Goal: Task Accomplishment & Management: Manage account settings

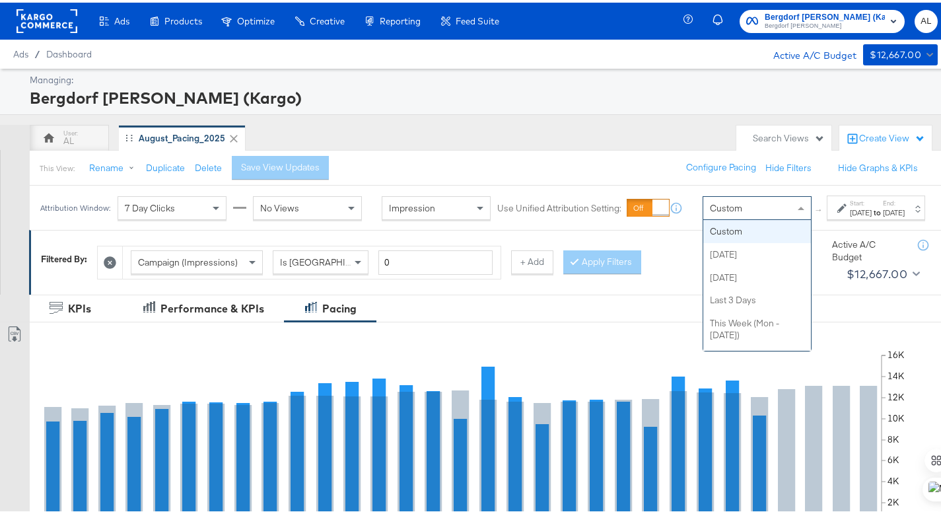
click at [755, 217] on div "Custom" at bounding box center [758, 205] width 108 height 22
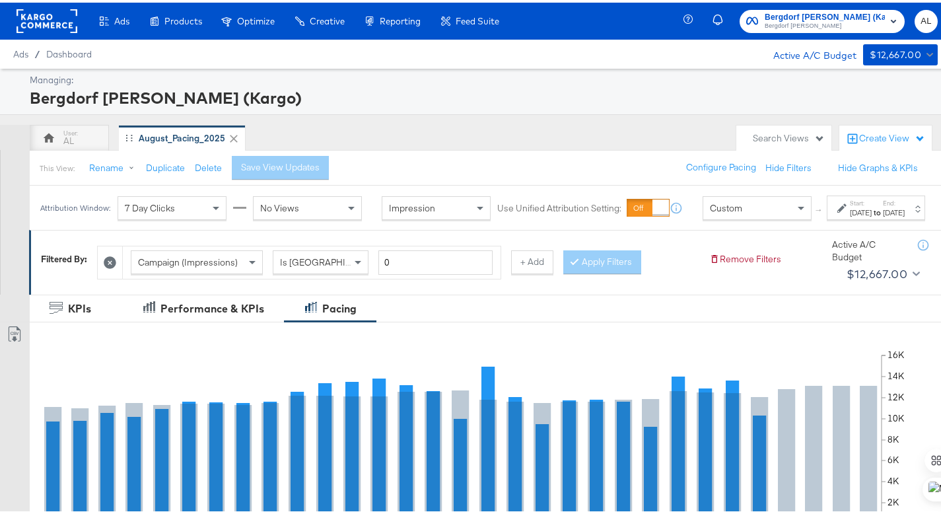
click at [850, 215] on div "[DATE]" at bounding box center [861, 210] width 22 height 11
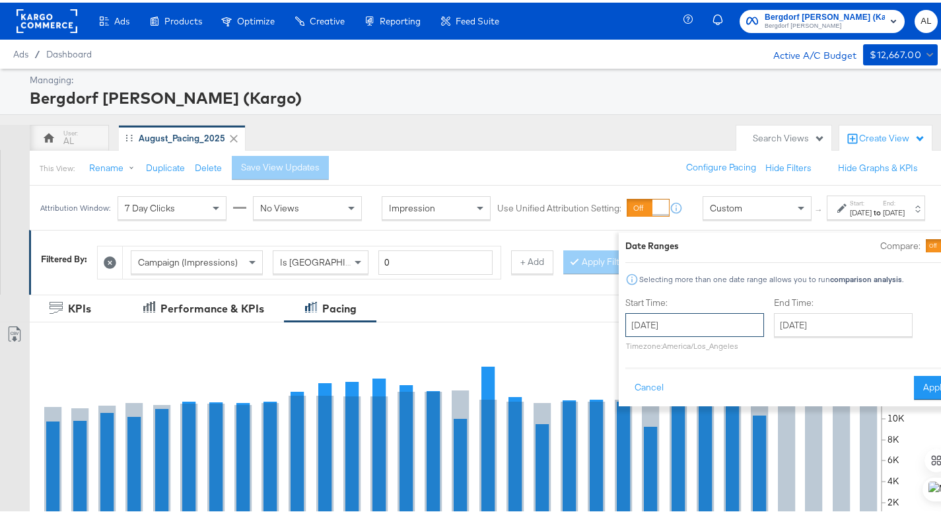
click at [674, 330] on input "[DATE]" at bounding box center [695, 323] width 139 height 24
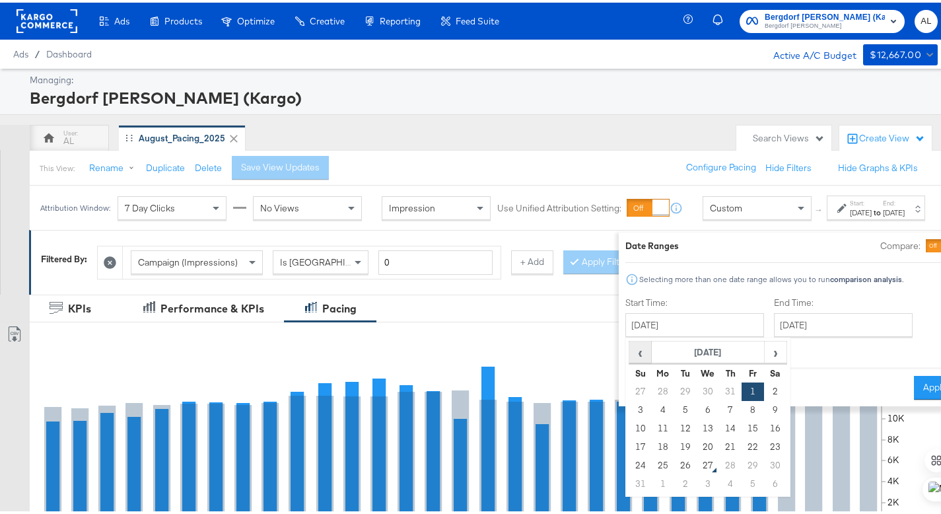
click at [630, 349] on span "‹" at bounding box center [640, 350] width 20 height 20
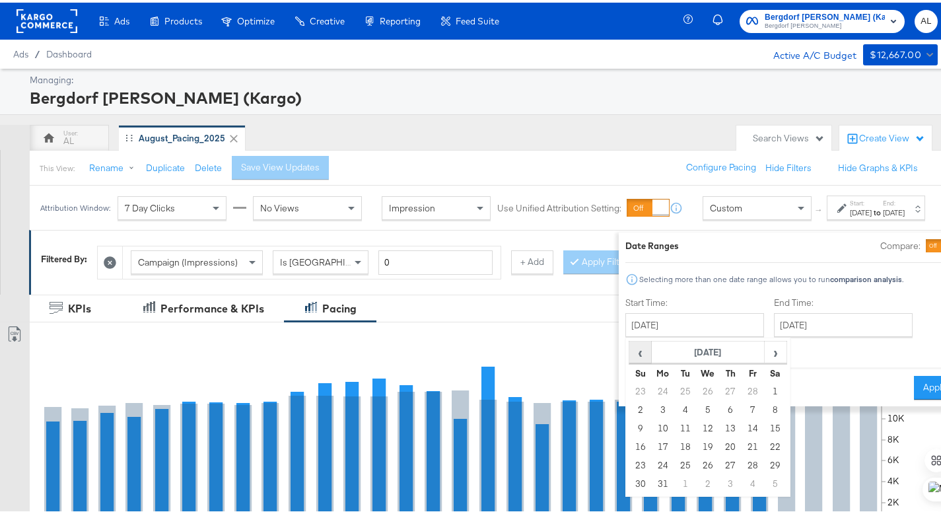
click at [630, 349] on span "‹" at bounding box center [640, 350] width 20 height 20
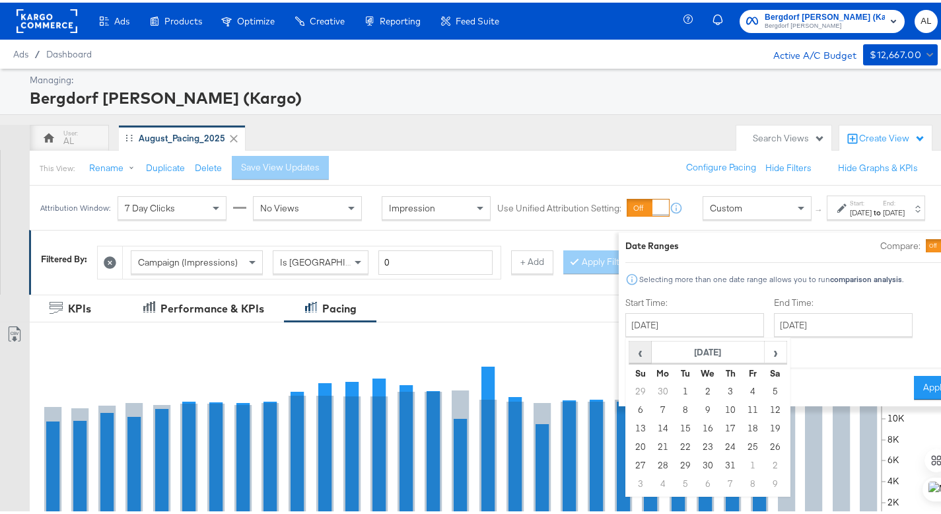
click at [630, 349] on span "‹" at bounding box center [640, 350] width 20 height 20
click at [719, 385] on td "1" at bounding box center [730, 389] width 22 height 18
type input "[DATE]"
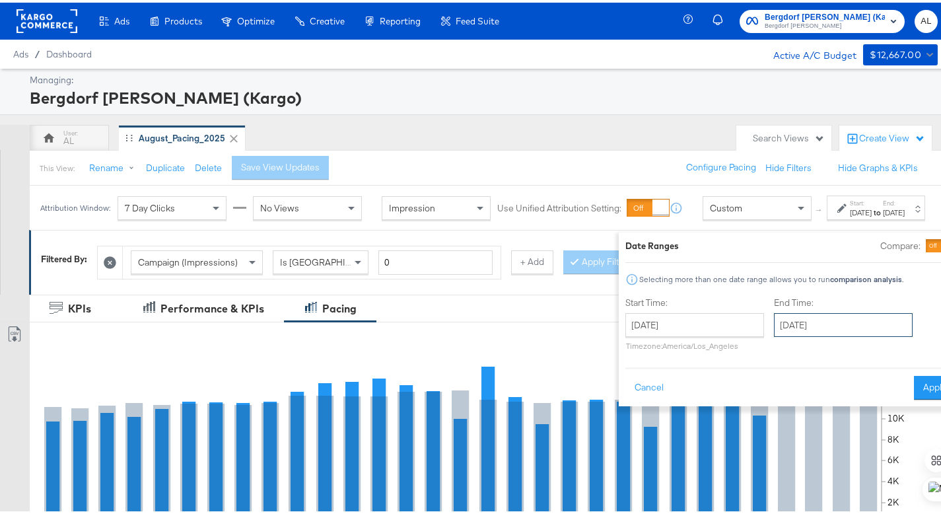
click at [776, 326] on input "[DATE]" at bounding box center [843, 323] width 139 height 24
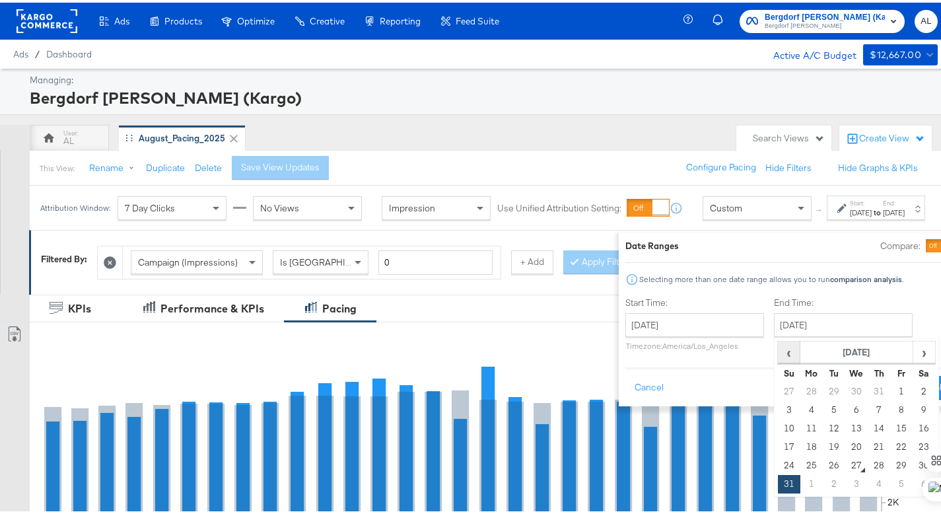
click at [779, 353] on span "‹" at bounding box center [789, 350] width 20 height 20
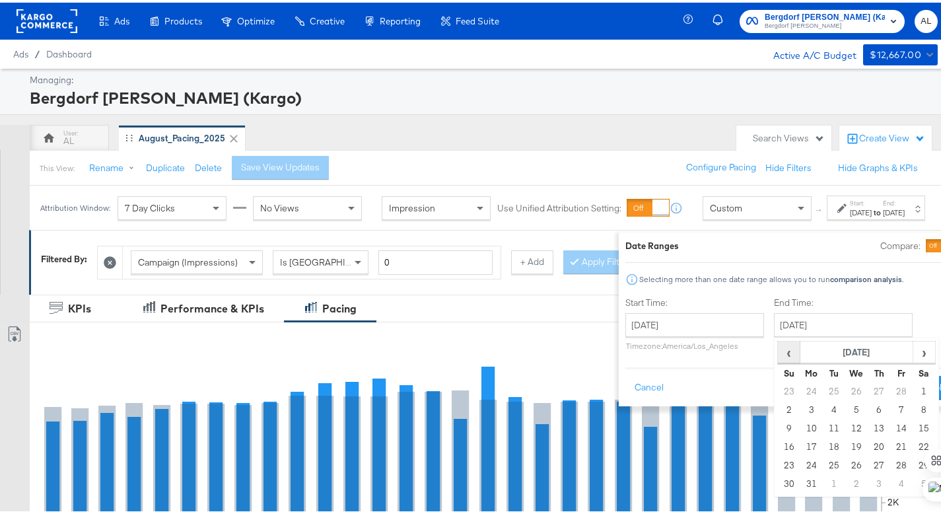
click at [779, 353] on span "‹" at bounding box center [789, 350] width 20 height 20
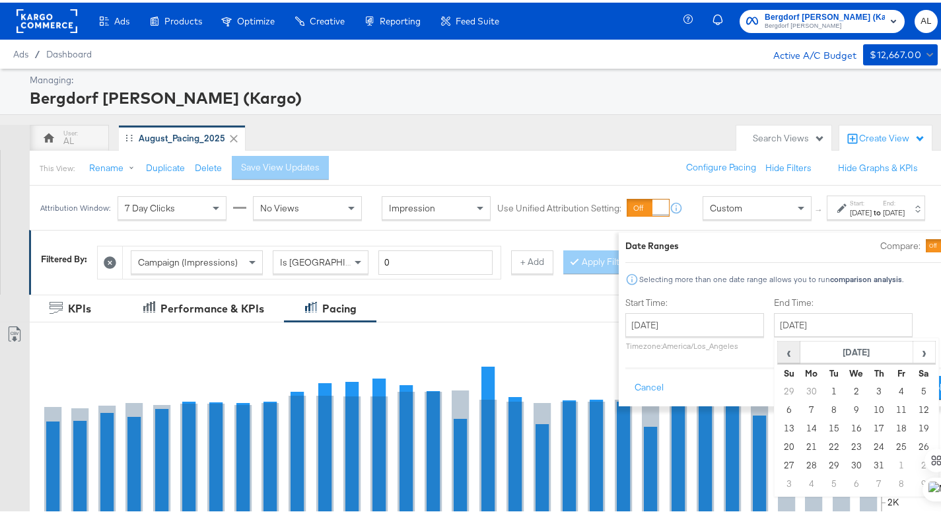
click at [779, 353] on span "‹" at bounding box center [789, 350] width 20 height 20
click at [913, 468] on td "31" at bounding box center [924, 463] width 22 height 18
type input "[DATE]"
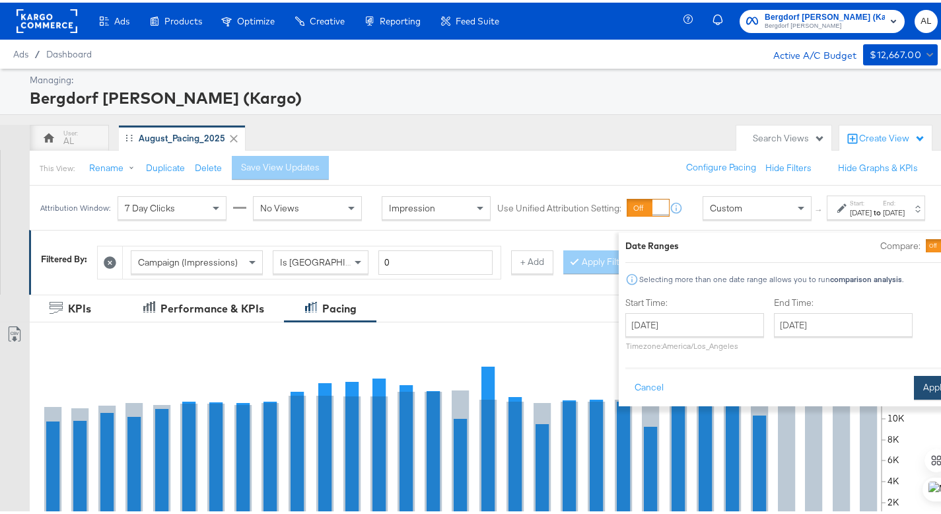
click at [914, 392] on button "Apply" at bounding box center [935, 385] width 42 height 24
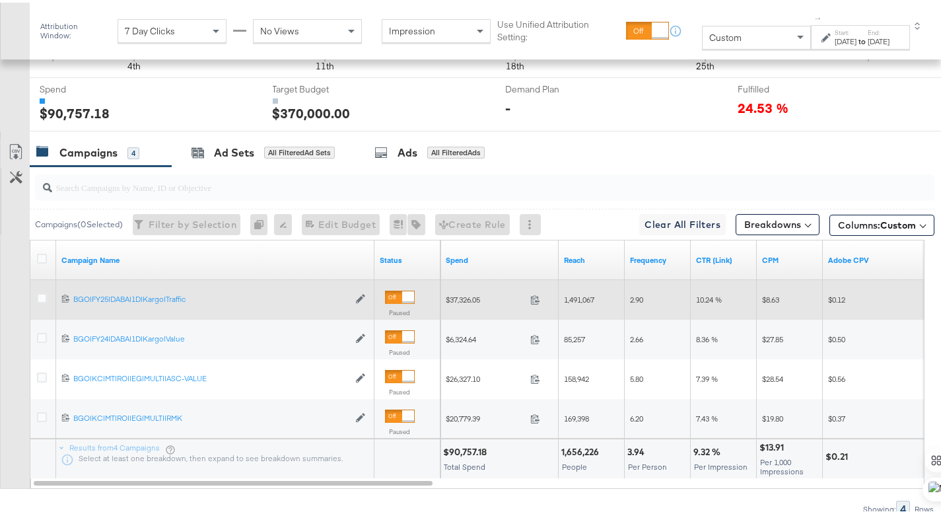
scroll to position [481, 0]
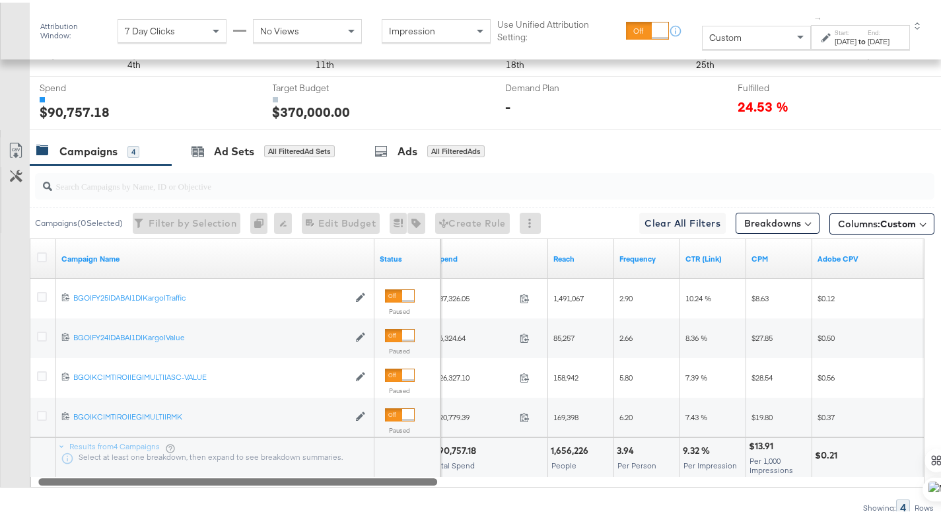
click at [427, 480] on div at bounding box center [237, 478] width 399 height 11
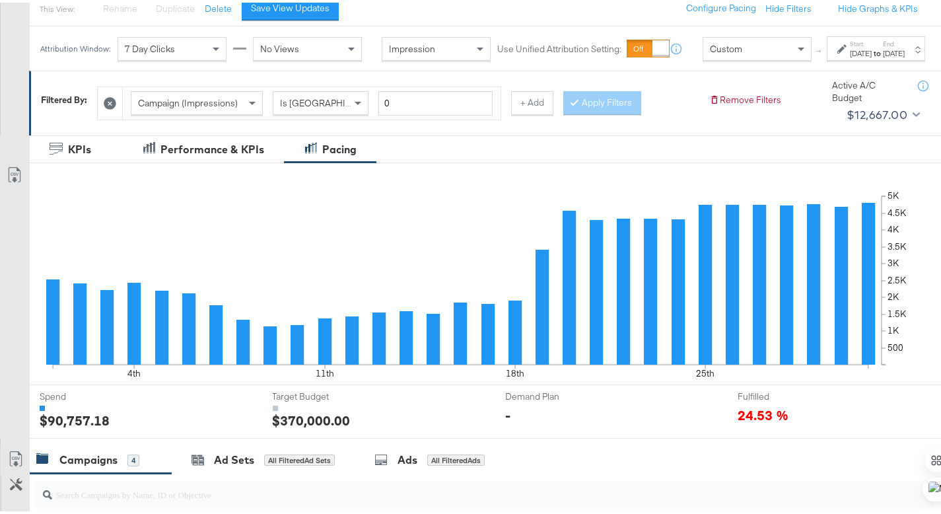
scroll to position [81, 0]
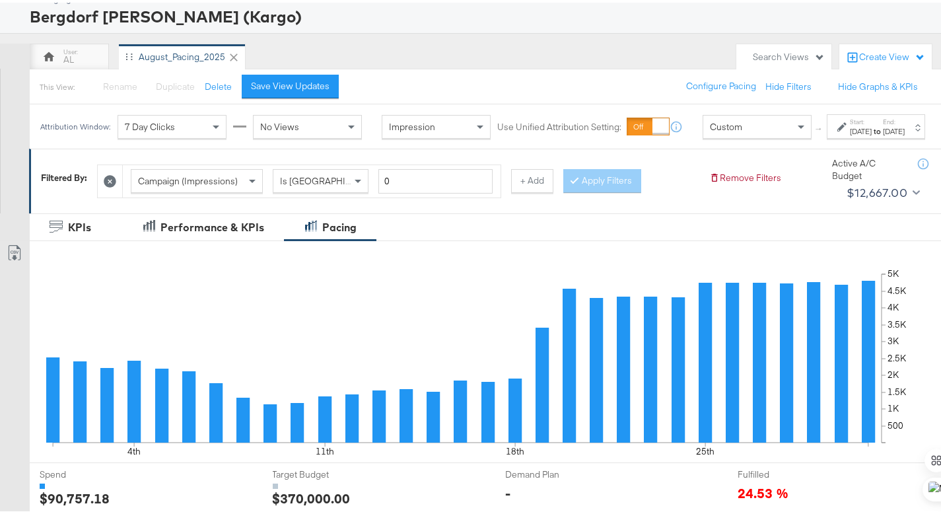
click at [850, 134] on div "[DATE]" at bounding box center [861, 129] width 22 height 11
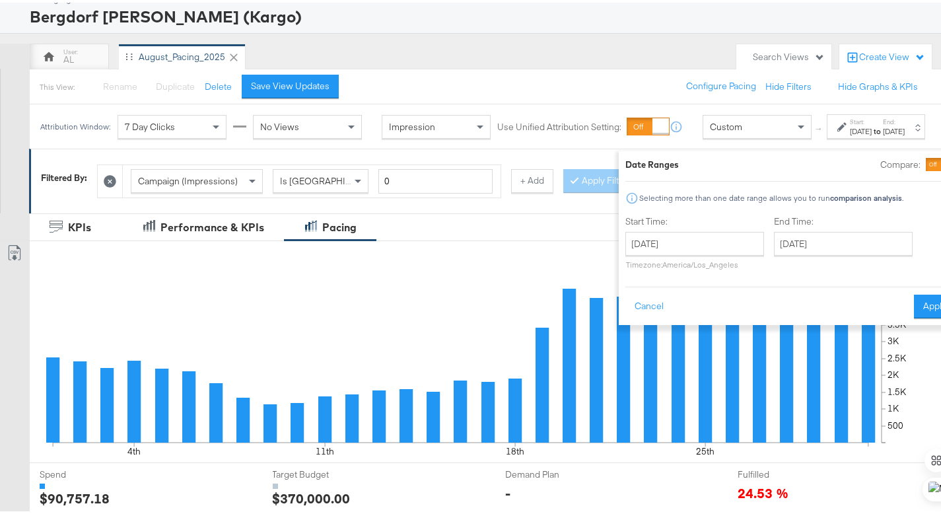
click at [620, 56] on div "AL August_Pacing_2025" at bounding box center [380, 54] width 700 height 26
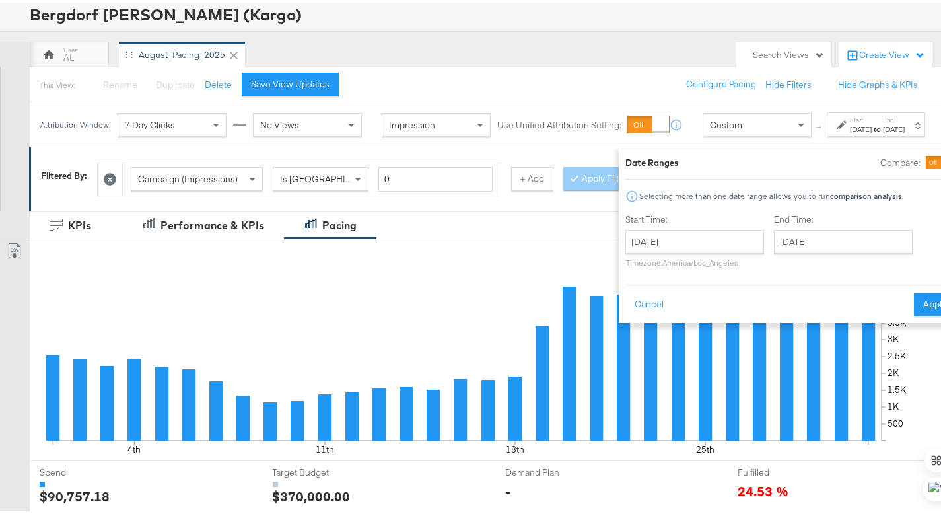
scroll to position [84, 0]
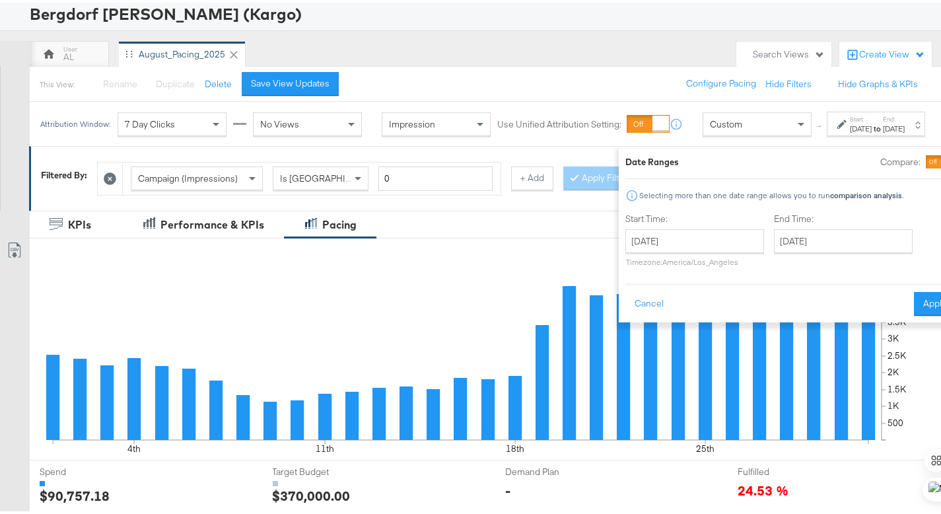
click at [497, 73] on div "This View: Rename Please save your changes before renaming this view Duplicate …" at bounding box center [490, 81] width 922 height 36
click at [626, 296] on button "Cancel" at bounding box center [650, 301] width 48 height 24
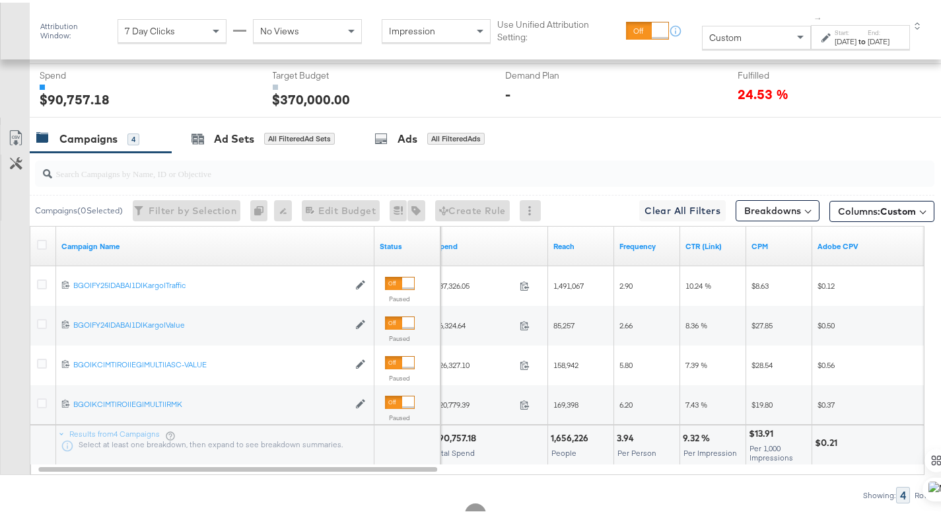
scroll to position [501, 0]
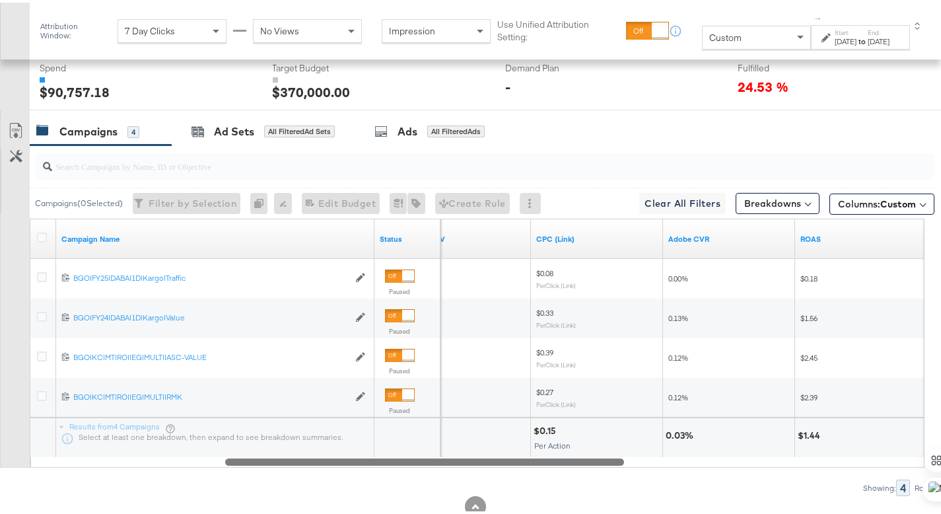
drag, startPoint x: 411, startPoint y: 461, endPoint x: 601, endPoint y: 476, distance: 190.2
click at [601, 476] on div "Campaigns ( 0 Selected) Filter by Selection Filter 0 campaigns 0 Rename 0 campa…" at bounding box center [467, 318] width 935 height 351
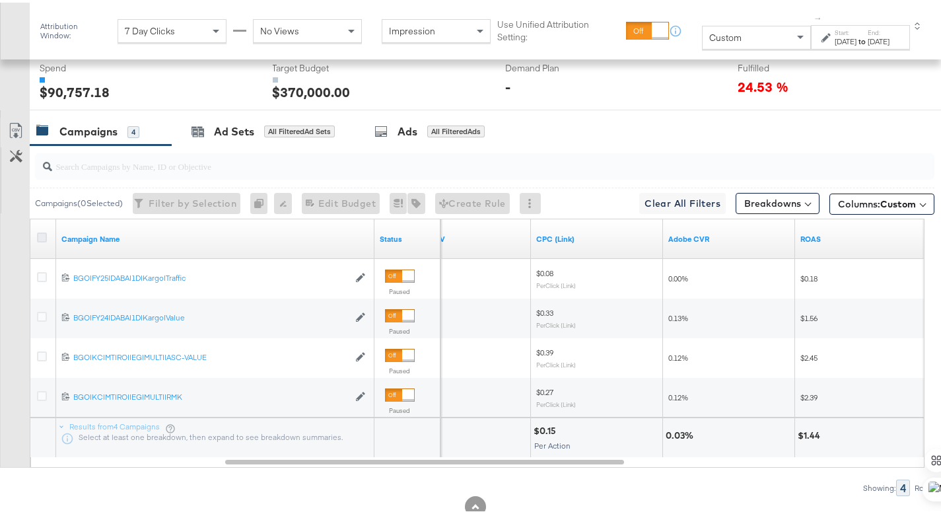
click at [41, 235] on icon at bounding box center [42, 235] width 10 height 10
click at [0, 0] on input "checkbox" at bounding box center [0, 0] width 0 height 0
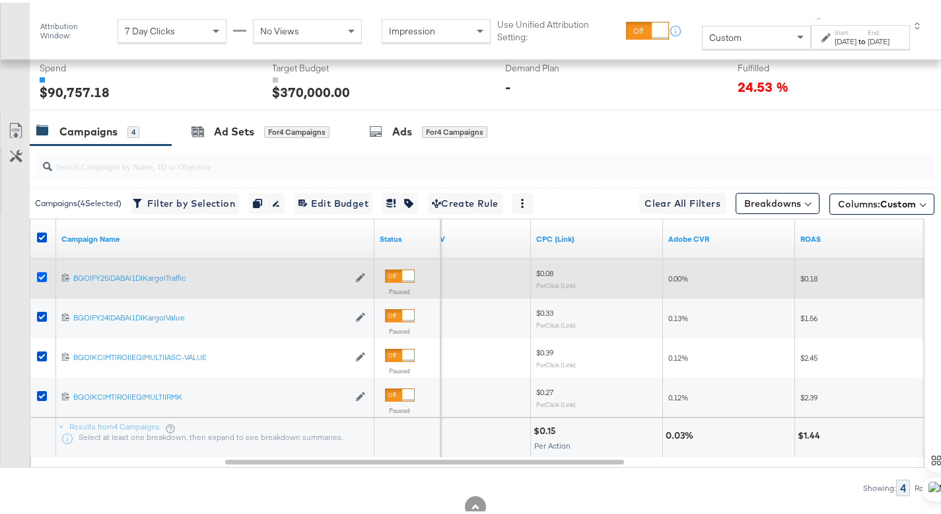
click at [39, 271] on icon at bounding box center [42, 275] width 10 height 10
click at [0, 0] on input "checkbox" at bounding box center [0, 0] width 0 height 0
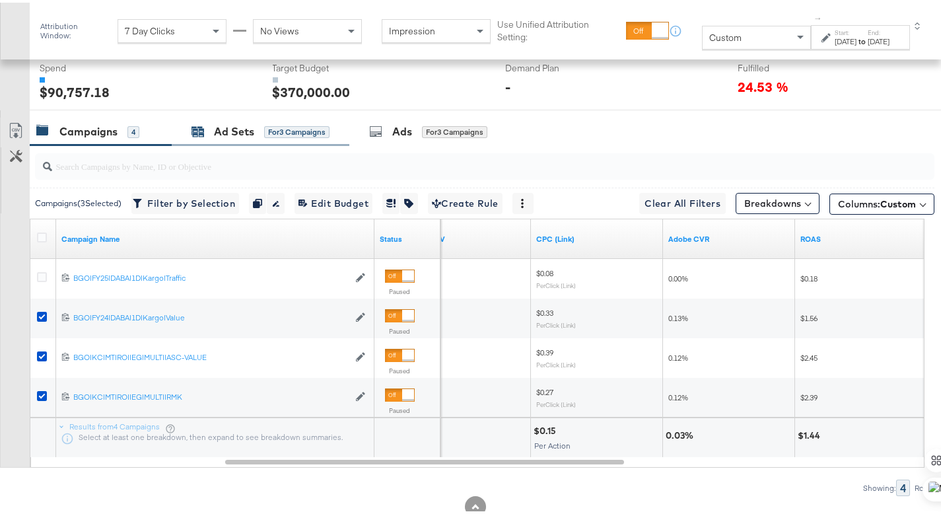
click at [211, 129] on div "Ad Sets for 3 Campaigns" at bounding box center [261, 129] width 138 height 15
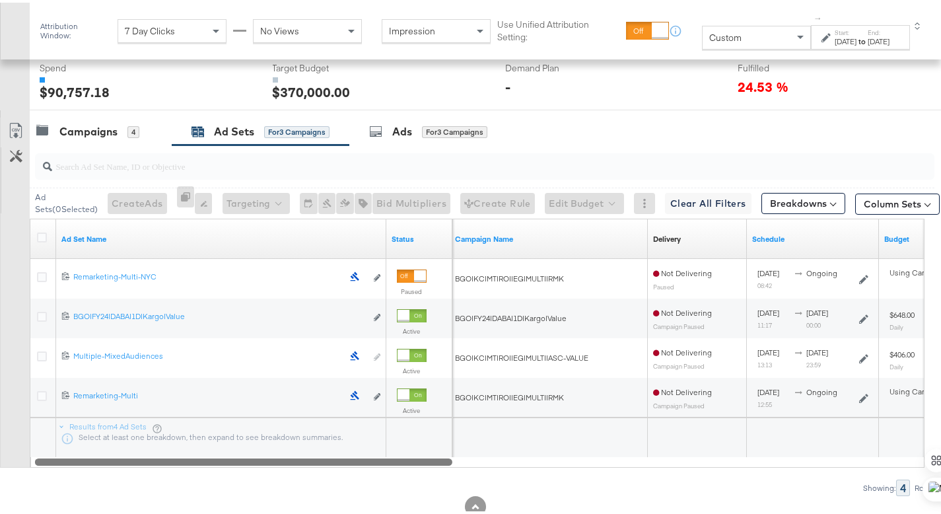
click at [356, 459] on div at bounding box center [244, 458] width 418 height 11
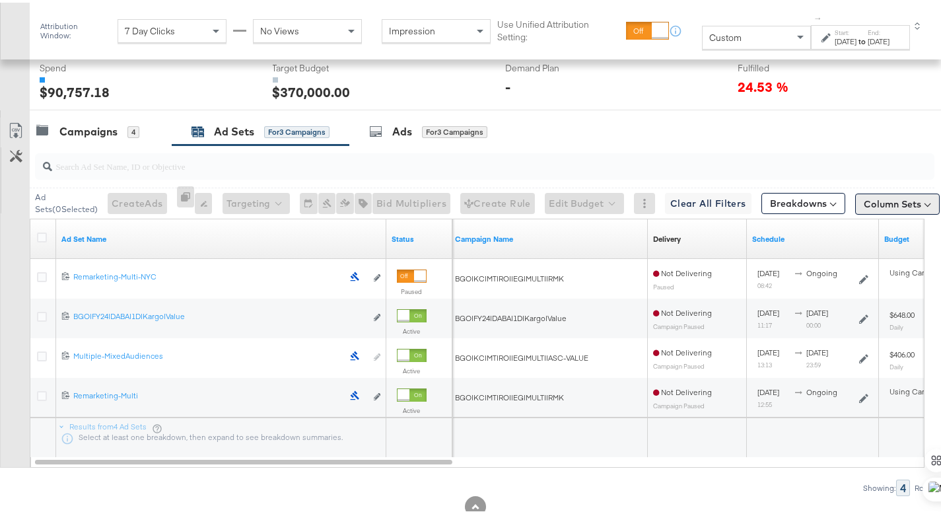
click at [904, 209] on button "Column Sets" at bounding box center [898, 201] width 85 height 21
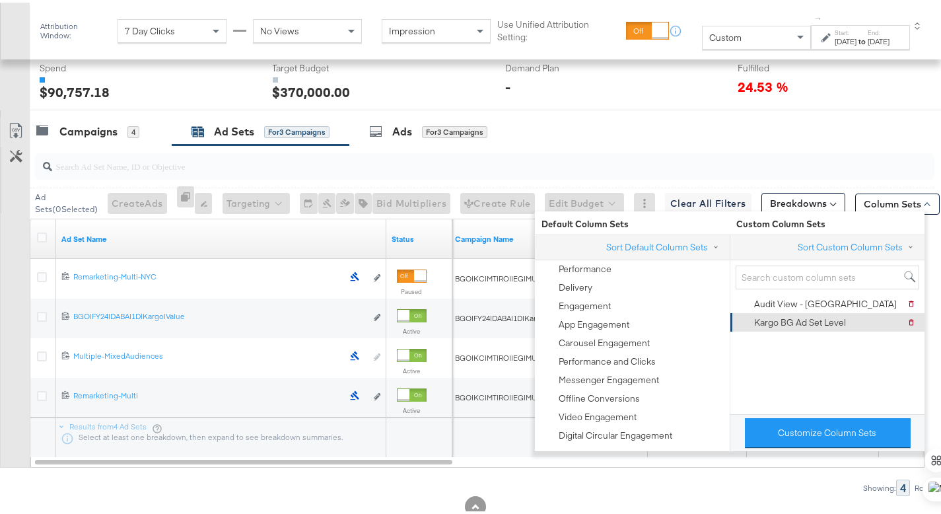
click at [845, 315] on div "Kargo BG Ad Set Level" at bounding box center [800, 320] width 92 height 13
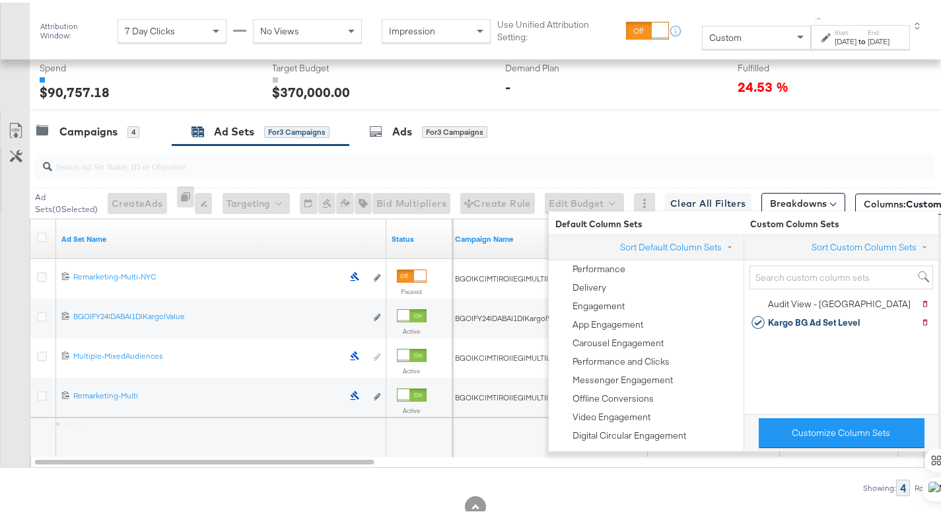
click at [799, 489] on div "Showing: 4 Rows" at bounding box center [467, 485] width 935 height 17
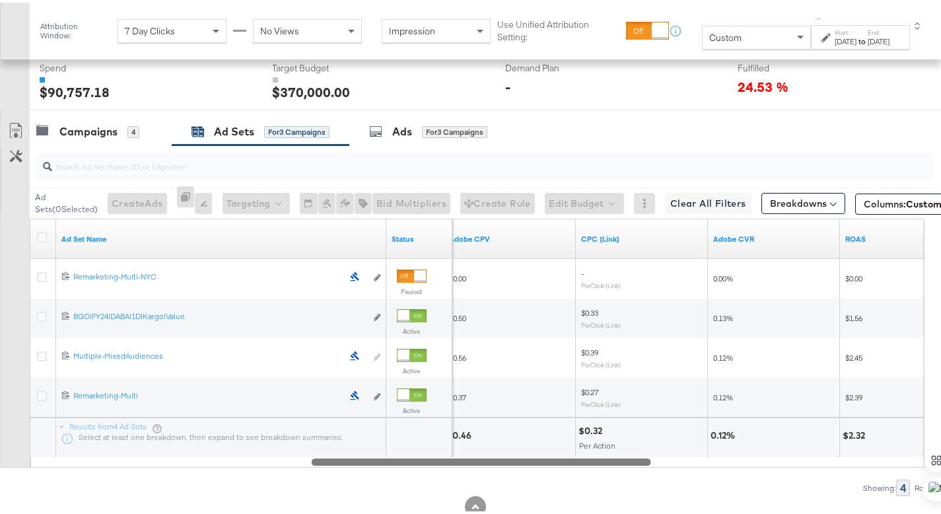
drag, startPoint x: 332, startPoint y: 458, endPoint x: 605, endPoint y: 480, distance: 274.4
click at [605, 480] on div "Ad Sets ( 0 Selected) Create Ads At least one ad set must be selected 0 Rename …" at bounding box center [467, 318] width 935 height 351
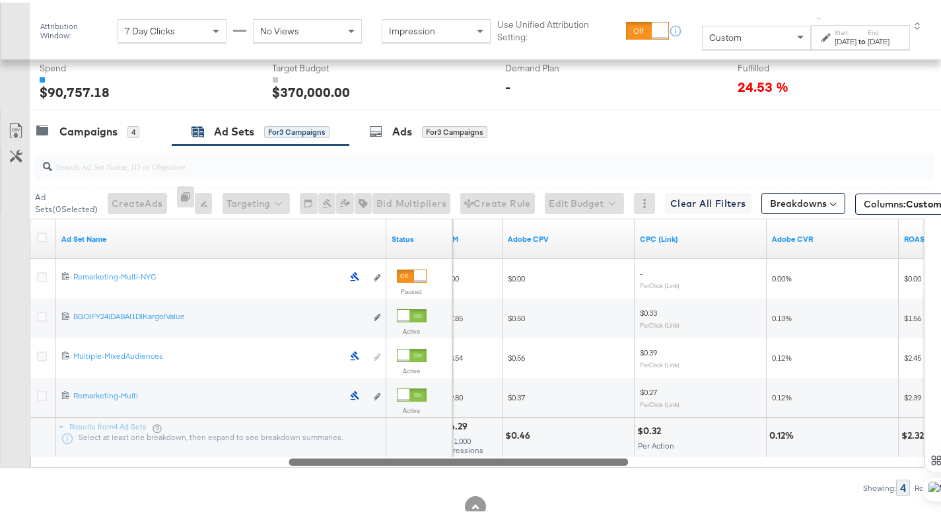
drag, startPoint x: 637, startPoint y: 457, endPoint x: 643, endPoint y: 475, distance: 18.8
click at [643, 475] on div "Ad Sets ( 0 Selected) Create Ads At least one ad set must be selected 0 Rename …" at bounding box center [467, 318] width 935 height 351
click at [835, 37] on div "[DATE]" at bounding box center [846, 39] width 22 height 11
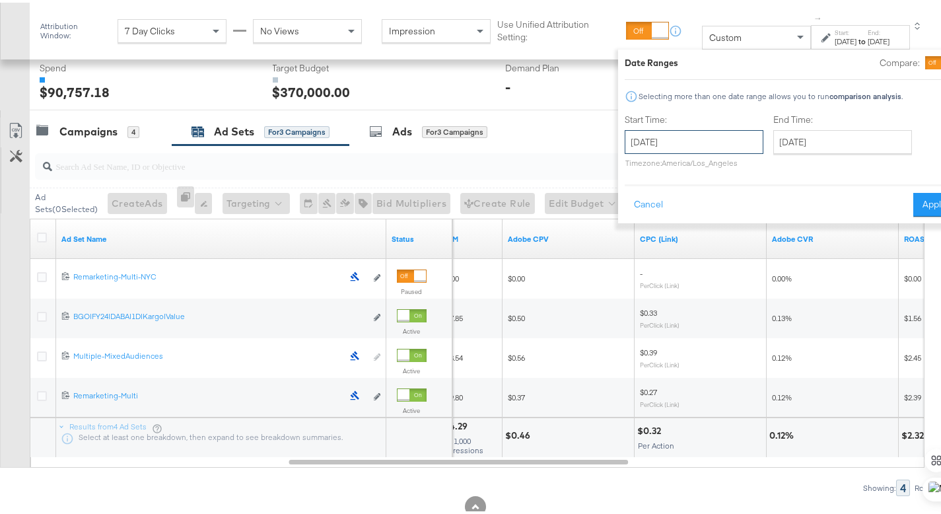
click at [673, 135] on input "[DATE]" at bounding box center [694, 140] width 139 height 24
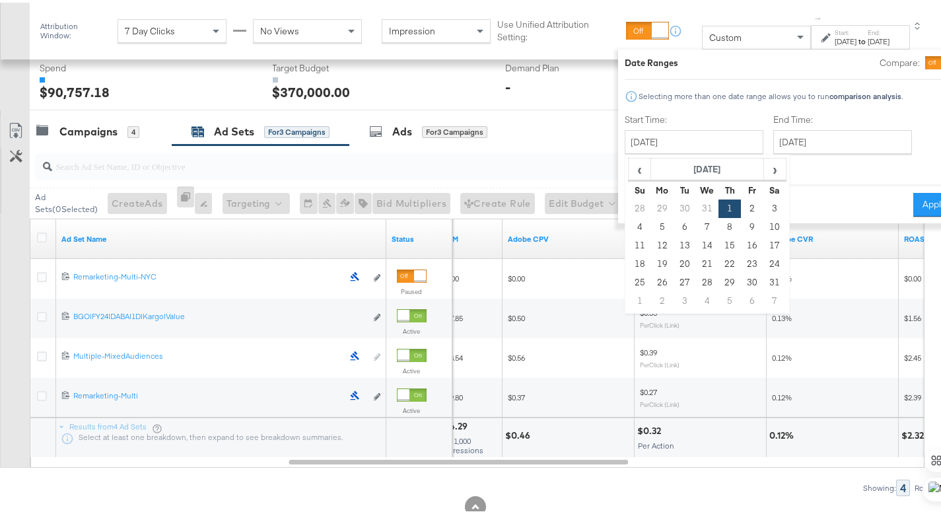
drag, startPoint x: 606, startPoint y: 298, endPoint x: 711, endPoint y: 227, distance: 126.4
click at [629, 298] on td "1" at bounding box center [640, 298] width 22 height 18
type input "[DATE]"
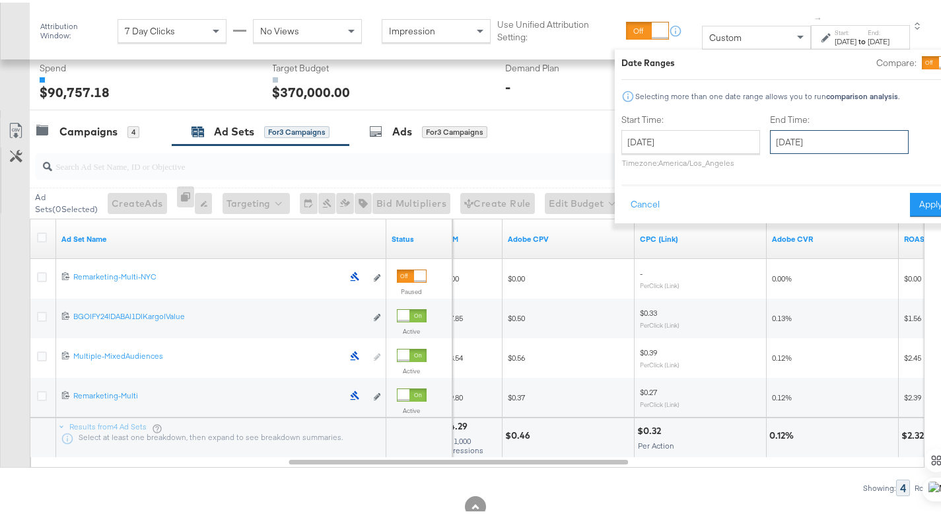
click at [783, 145] on input "[DATE]" at bounding box center [839, 140] width 139 height 24
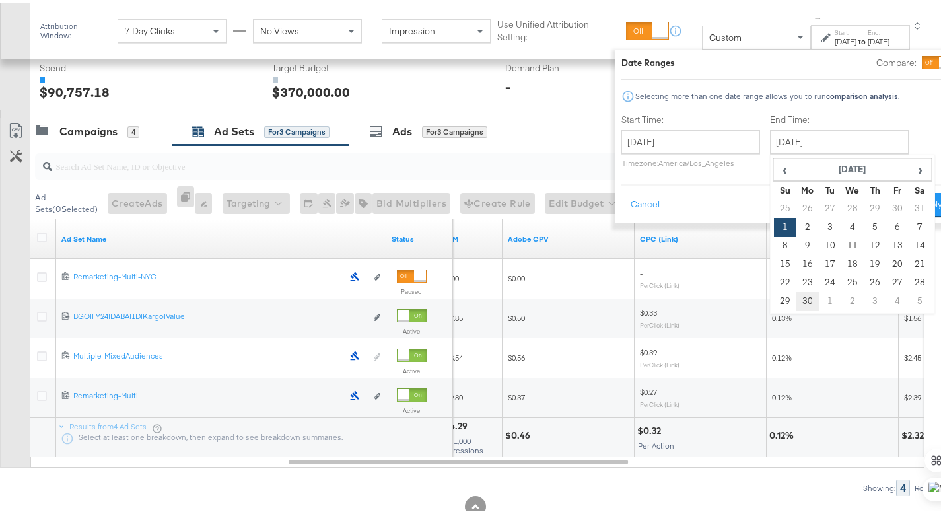
click at [797, 297] on td "30" at bounding box center [808, 298] width 22 height 18
type input "[DATE]"
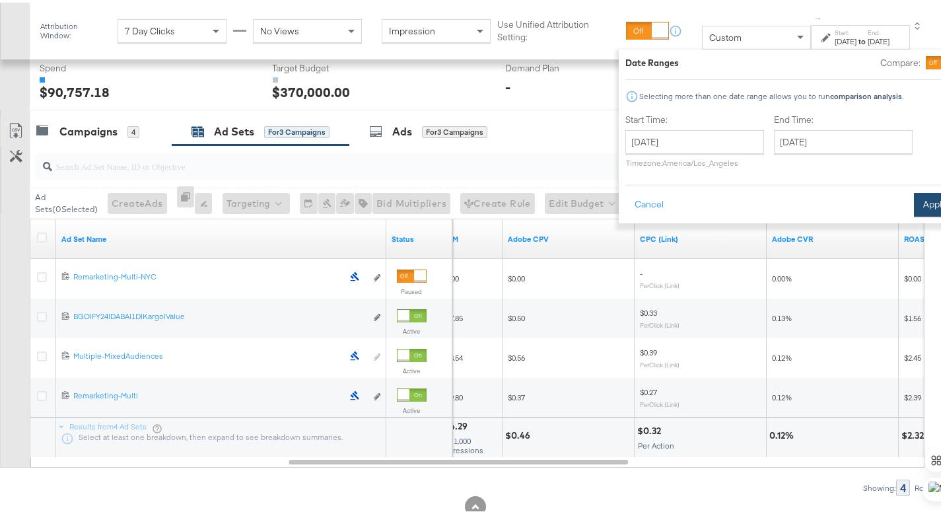
click at [914, 207] on button "Apply" at bounding box center [935, 202] width 42 height 24
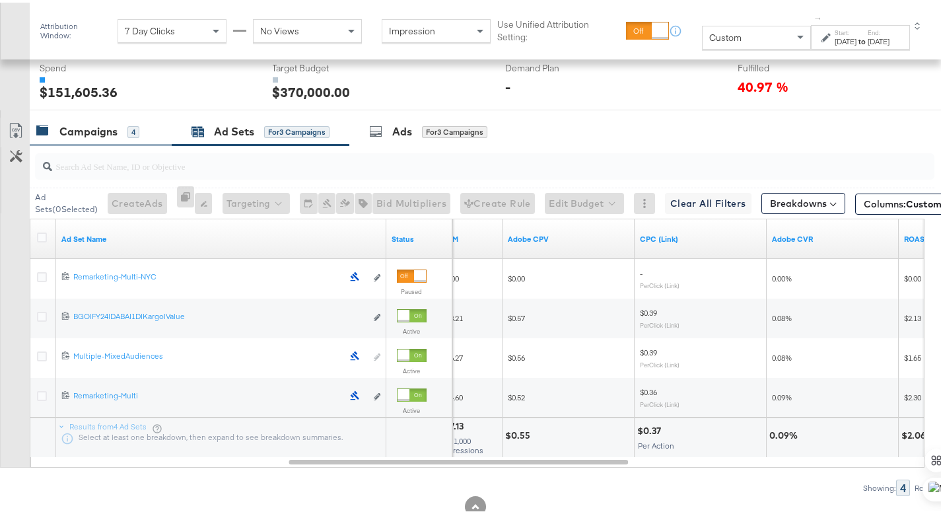
click at [88, 134] on div "Campaigns" at bounding box center [88, 129] width 58 height 15
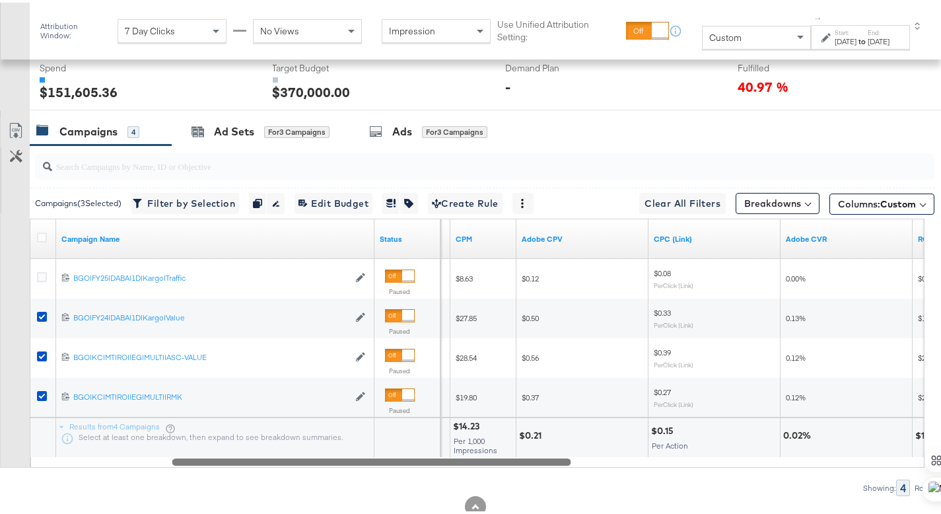
drag, startPoint x: 410, startPoint y: 457, endPoint x: 549, endPoint y: 480, distance: 140.7
click at [549, 480] on div "Campaigns ( 3 Selected) Filter by Selection Filter 3 campaigns Duplicate 3 camp…" at bounding box center [467, 318] width 935 height 351
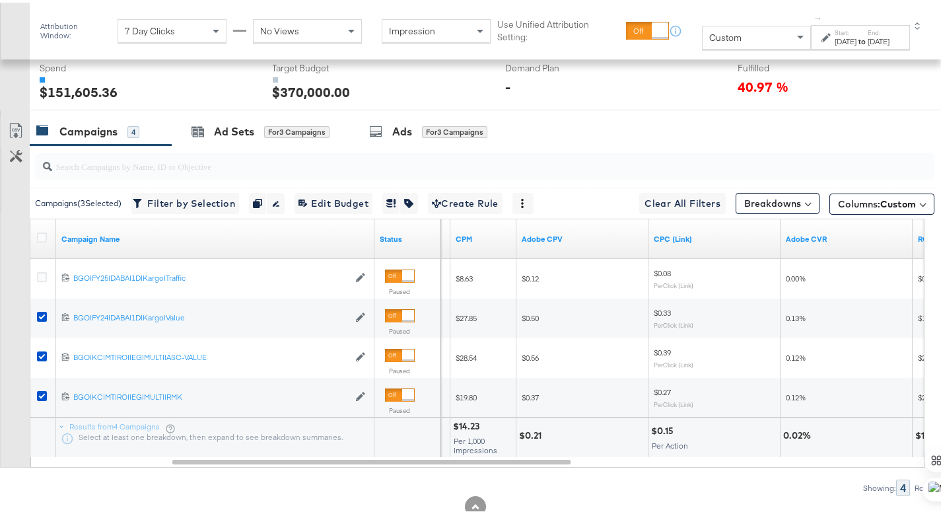
click at [835, 33] on label "Start:" at bounding box center [846, 30] width 22 height 9
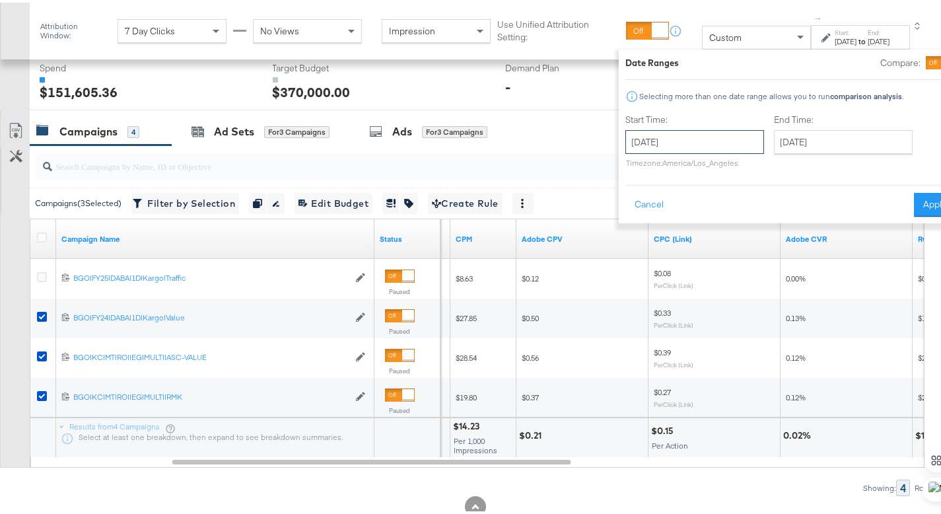
click at [708, 135] on input "[DATE]" at bounding box center [695, 140] width 139 height 24
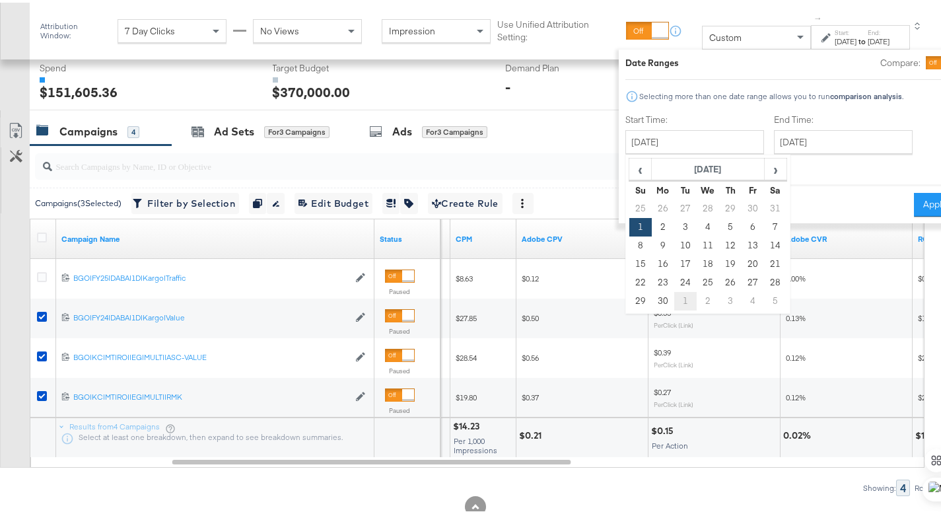
click at [675, 297] on td "1" at bounding box center [686, 298] width 22 height 18
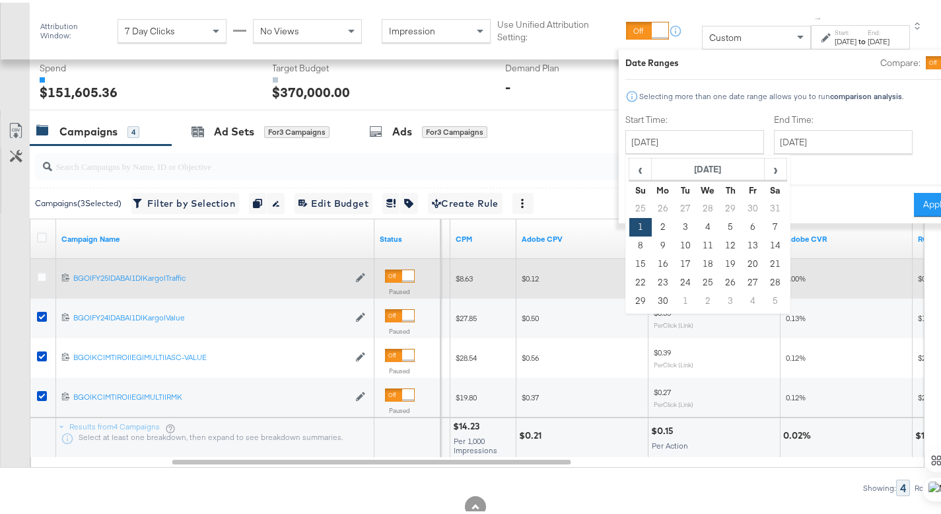
type input "[DATE]"
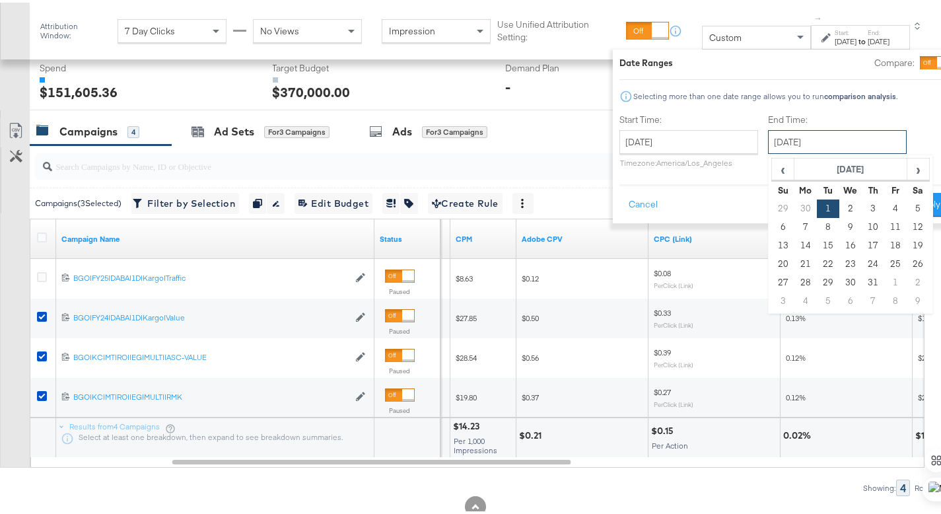
click at [768, 138] on input "[DATE]" at bounding box center [837, 140] width 139 height 24
click at [862, 279] on td "31" at bounding box center [873, 280] width 22 height 18
type input "[DATE]"
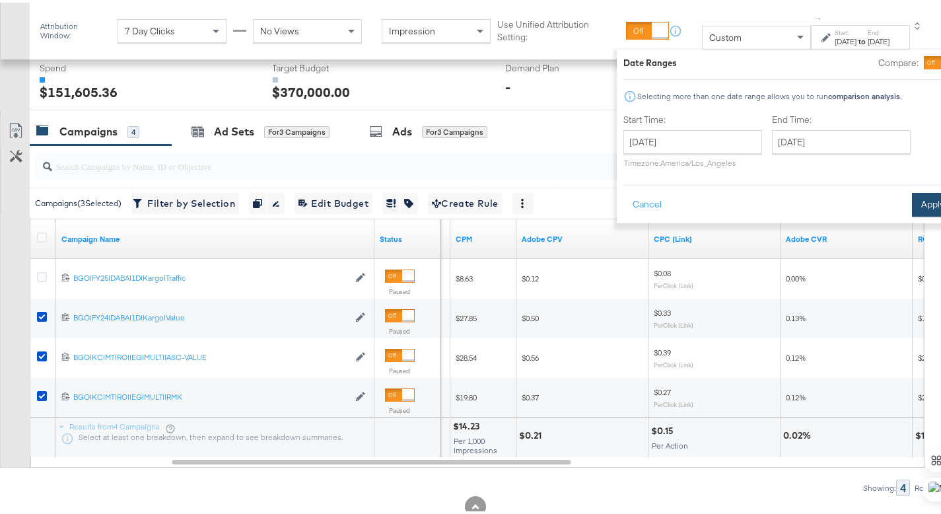
click at [912, 211] on button "Apply" at bounding box center [933, 202] width 42 height 24
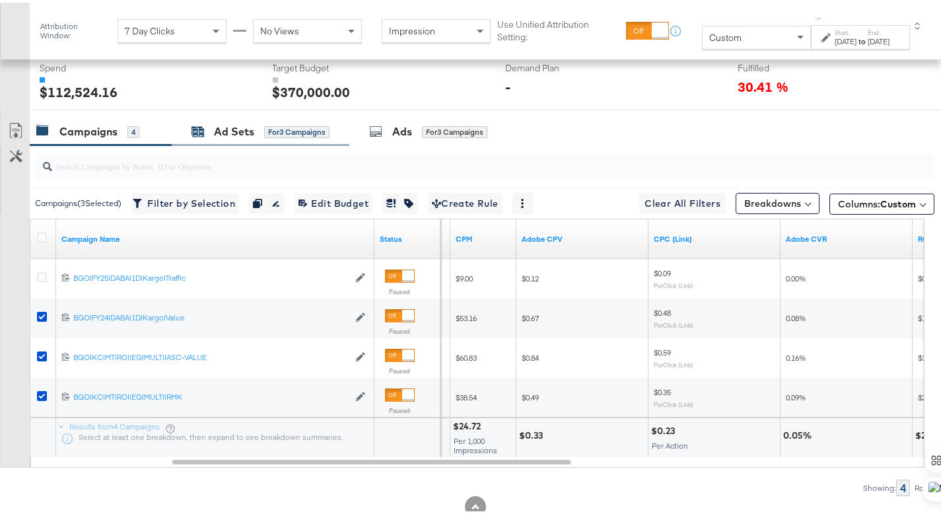
click at [230, 130] on div "Ad Sets" at bounding box center [234, 129] width 40 height 15
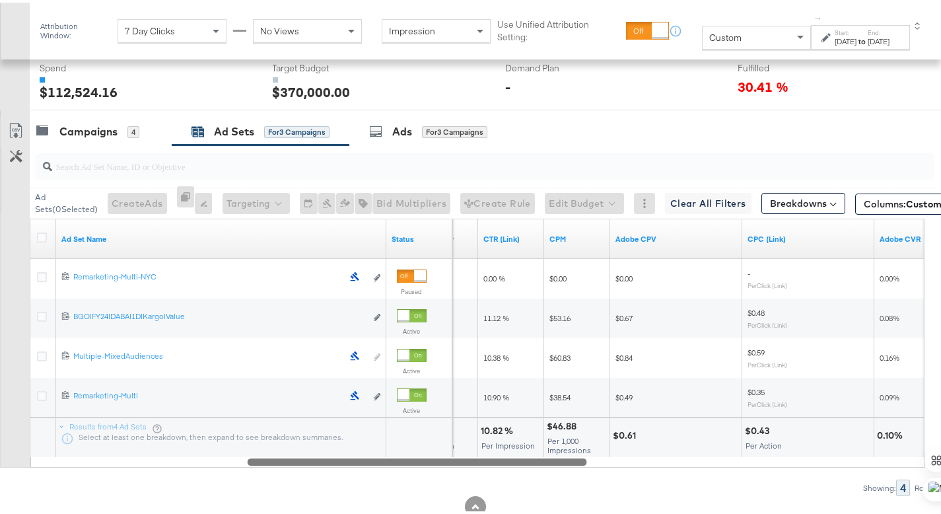
drag, startPoint x: 365, startPoint y: 458, endPoint x: 574, endPoint y: 478, distance: 209.7
click at [574, 478] on div "Ad Sets ( 0 Selected) Create Ads At least one ad set must be selected 0 Rename …" at bounding box center [467, 318] width 935 height 351
click at [868, 41] on div "[DATE]" at bounding box center [879, 39] width 22 height 11
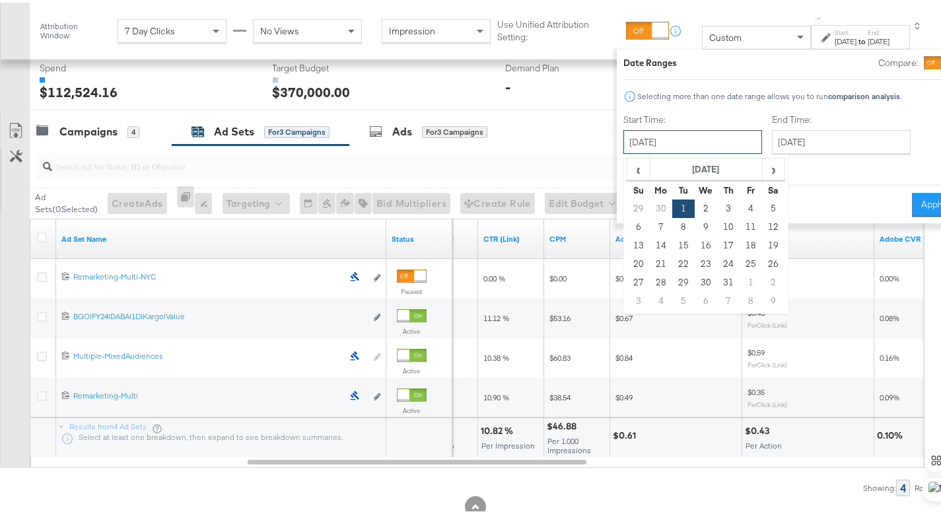
click at [698, 135] on input "[DATE]" at bounding box center [693, 140] width 139 height 24
drag, startPoint x: 719, startPoint y: 281, endPoint x: 750, endPoint y: 222, distance: 66.5
click at [741, 281] on td "1" at bounding box center [752, 280] width 22 height 18
type input "[DATE]"
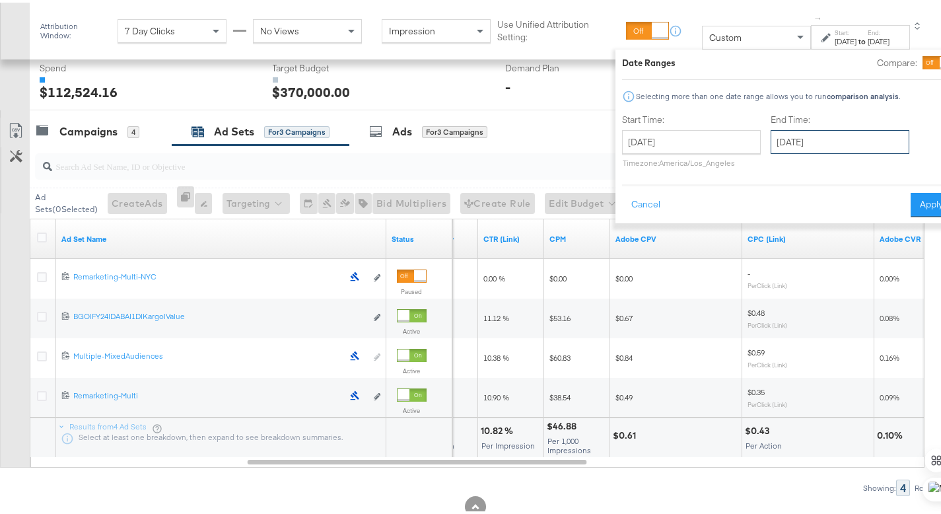
click at [778, 140] on input "[DATE]" at bounding box center [840, 140] width 139 height 24
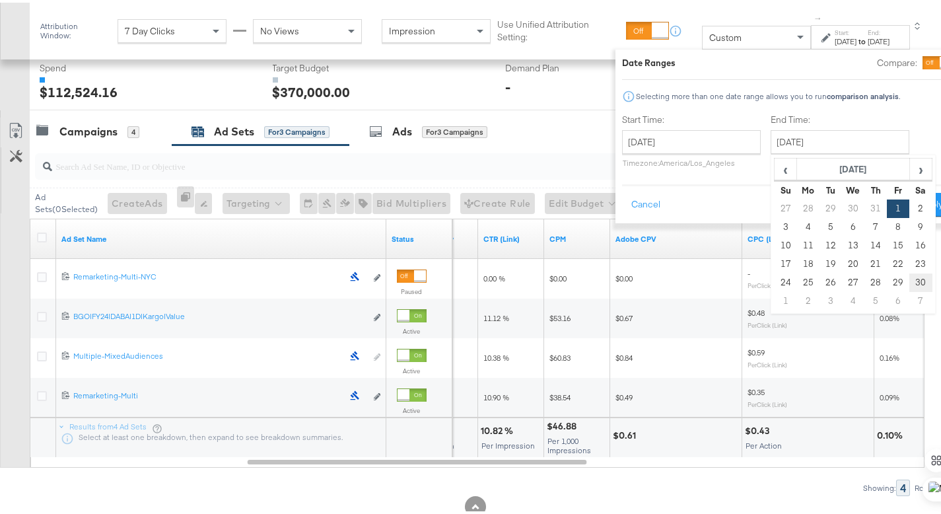
click at [910, 277] on td "30" at bounding box center [921, 280] width 22 height 18
type input "[DATE]"
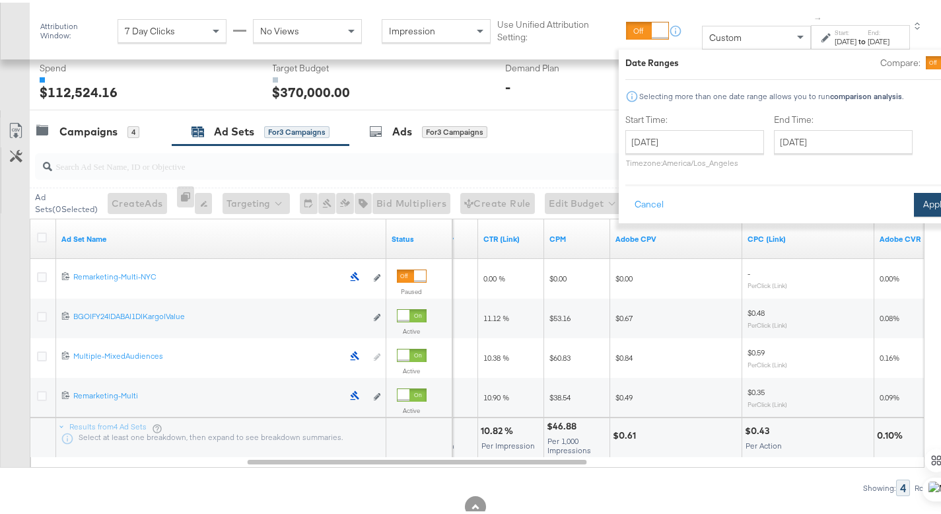
click at [914, 203] on button "Apply" at bounding box center [935, 202] width 42 height 24
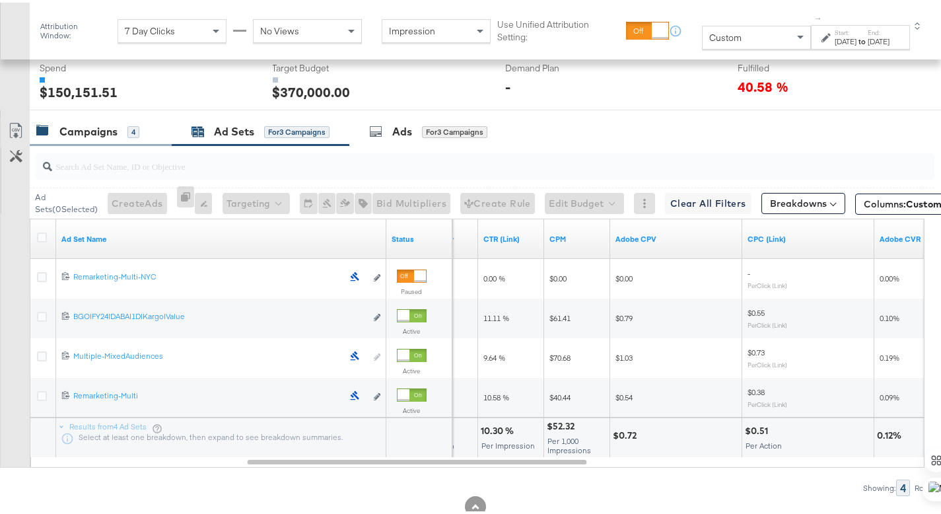
click at [97, 126] on div "Campaigns" at bounding box center [88, 129] width 58 height 15
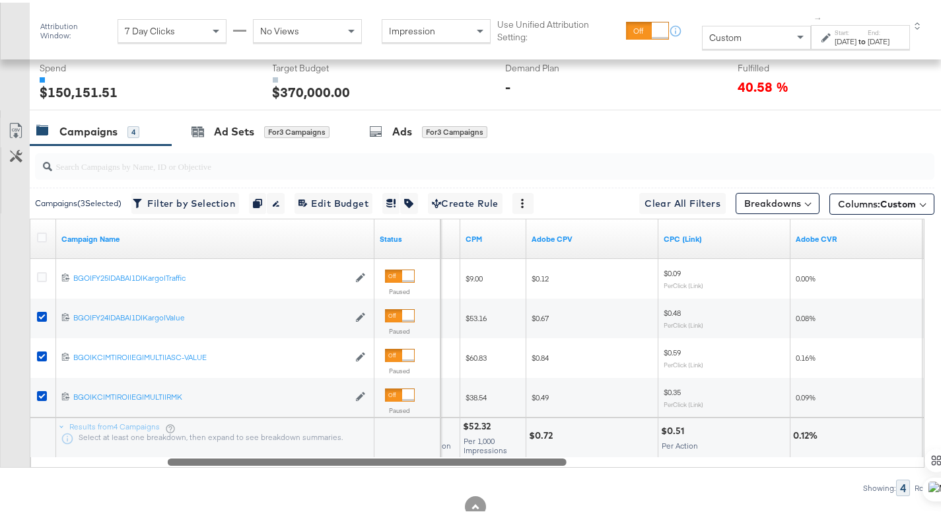
drag, startPoint x: 371, startPoint y: 458, endPoint x: 509, endPoint y: 473, distance: 138.9
click at [509, 473] on div "Campaigns ( 3 Selected) Filter by Selection Filter 3 campaigns Duplicate 3 camp…" at bounding box center [467, 318] width 935 height 351
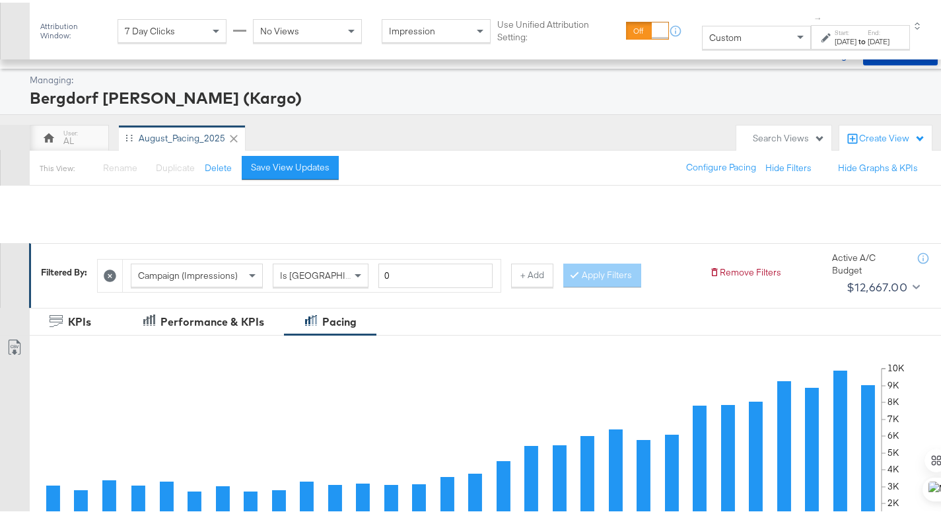
scroll to position [538, 0]
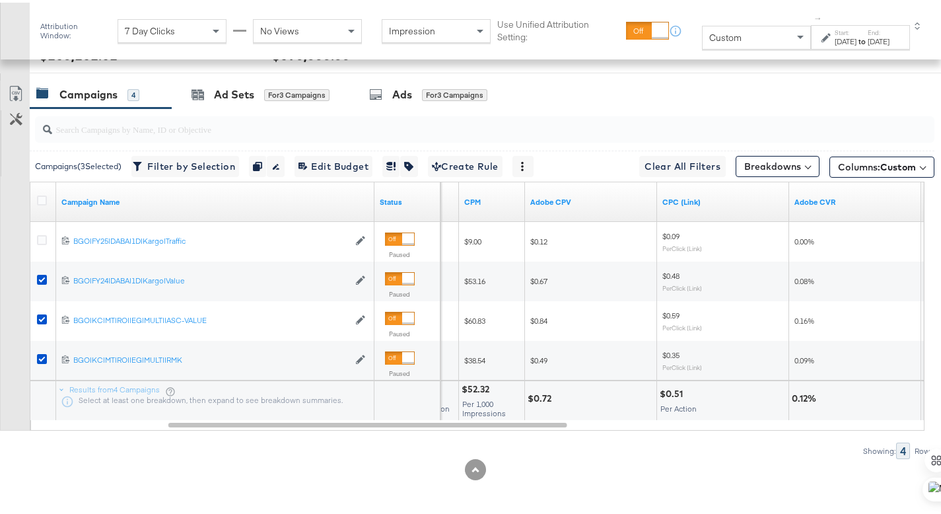
click at [835, 38] on div "[DATE]" at bounding box center [846, 39] width 22 height 11
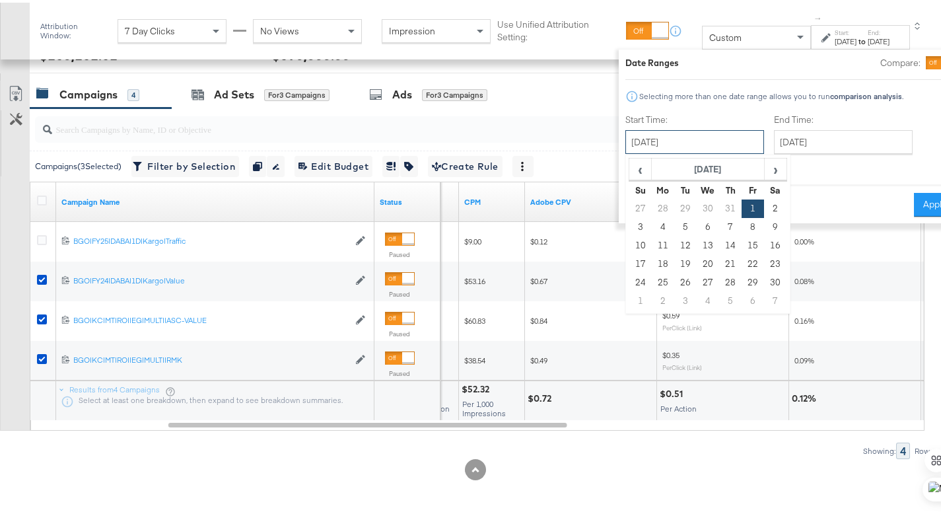
click at [682, 143] on input "[DATE]" at bounding box center [695, 140] width 139 height 24
click at [630, 297] on td "1" at bounding box center [641, 298] width 22 height 18
type input "[DATE]"
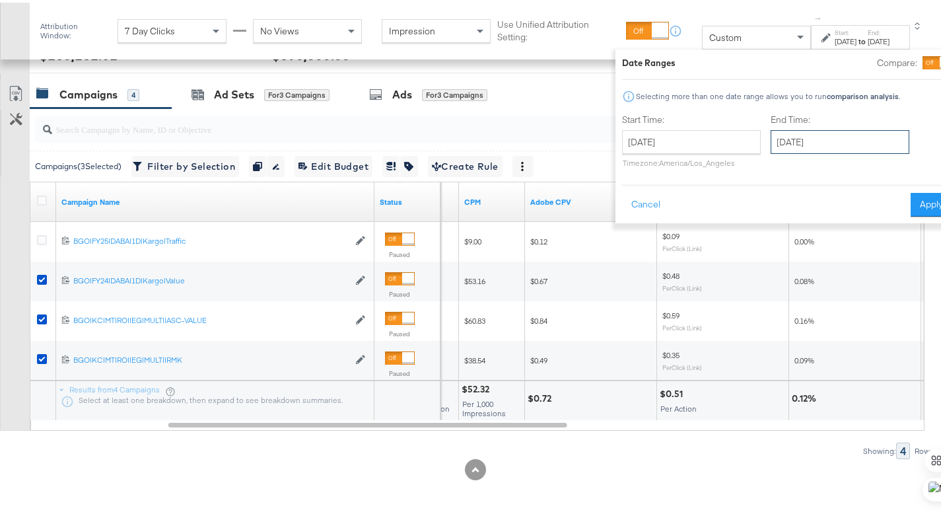
click at [783, 149] on input "[DATE]" at bounding box center [840, 140] width 139 height 24
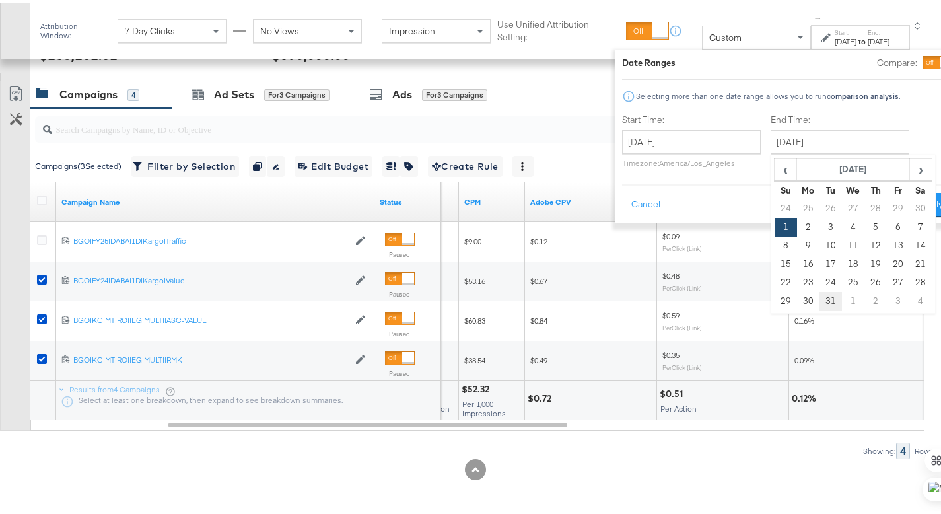
click at [820, 294] on td "31" at bounding box center [831, 298] width 22 height 18
type input "[DATE]"
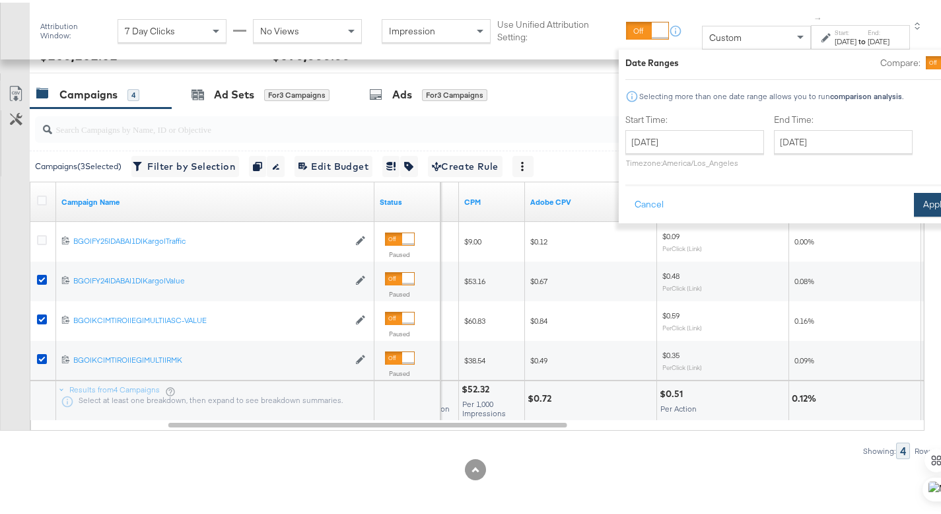
click at [914, 194] on button "Apply" at bounding box center [935, 202] width 42 height 24
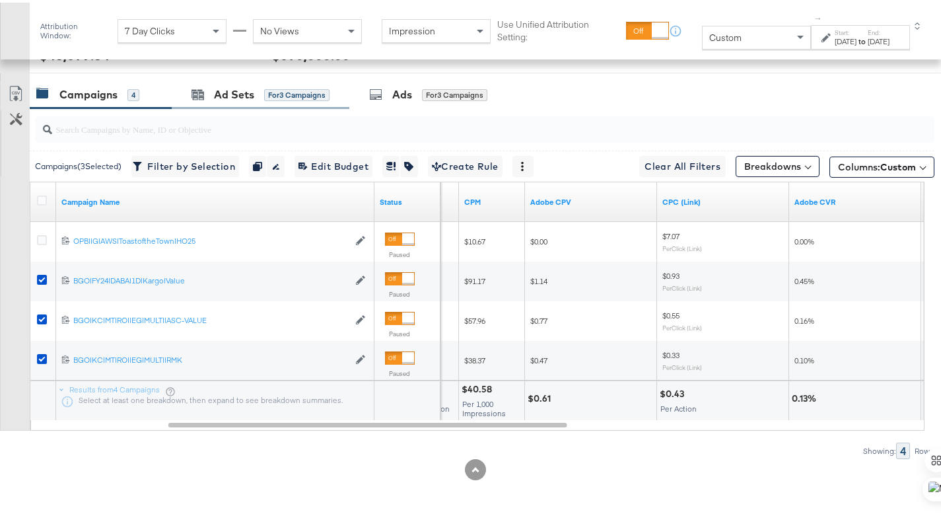
click at [239, 82] on div "Ad Sets for 3 Campaigns" at bounding box center [261, 92] width 178 height 28
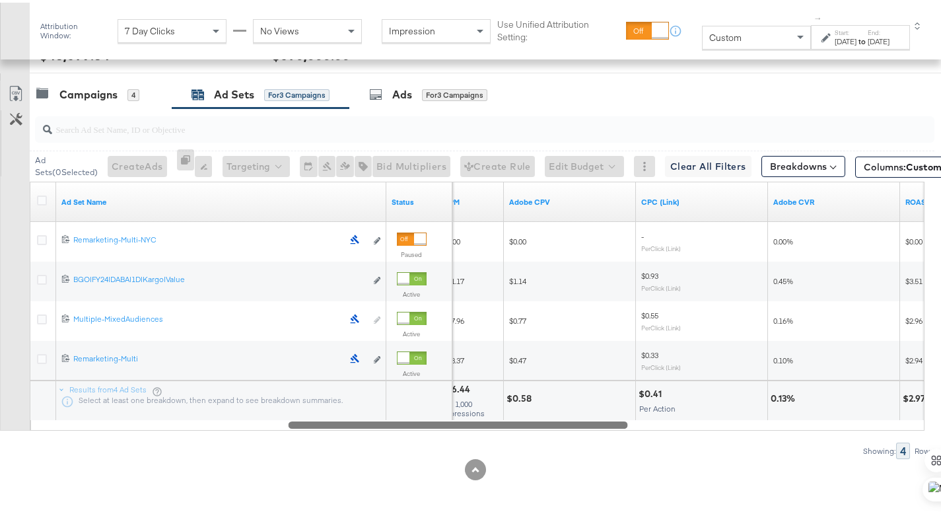
drag, startPoint x: 343, startPoint y: 420, endPoint x: 595, endPoint y: 443, distance: 253.4
click at [595, 443] on div "Ad Sets ( 0 Selected) Create Ads At least one ad set must be selected 0 Rename …" at bounding box center [467, 281] width 935 height 351
